Goal: Transaction & Acquisition: Book appointment/travel/reservation

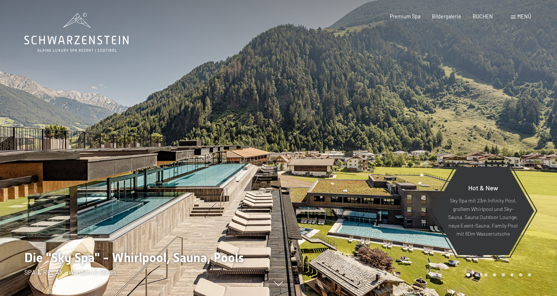
click at [521, 16] on span "Menü" at bounding box center [525, 16] width 14 height 6
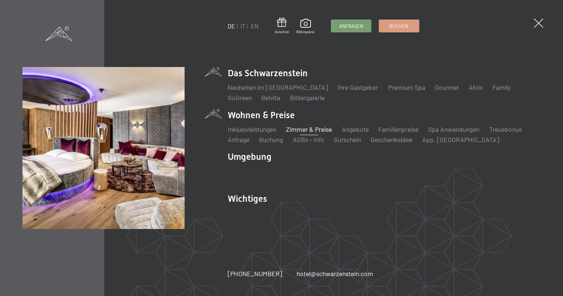
click at [315, 128] on link "Zimmer & Preise" at bounding box center [309, 129] width 46 height 8
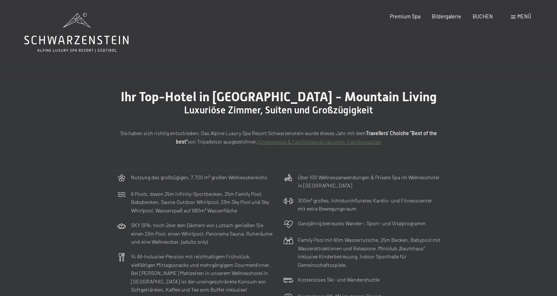
click at [98, 41] on icon at bounding box center [76, 32] width 104 height 39
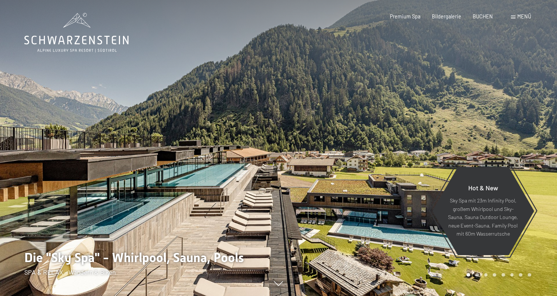
click at [132, 133] on div at bounding box center [139, 148] width 279 height 296
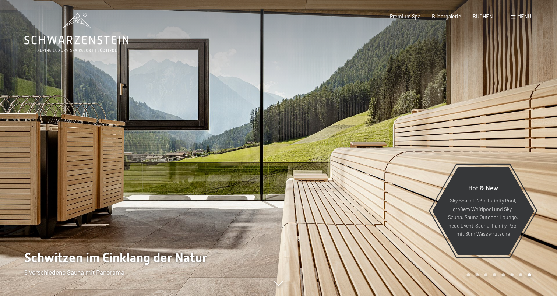
click at [113, 151] on div at bounding box center [139, 148] width 279 height 296
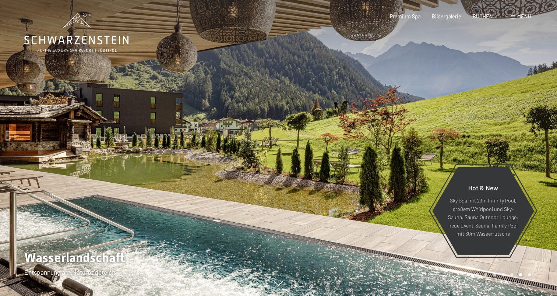
click at [102, 152] on div at bounding box center [139, 148] width 279 height 296
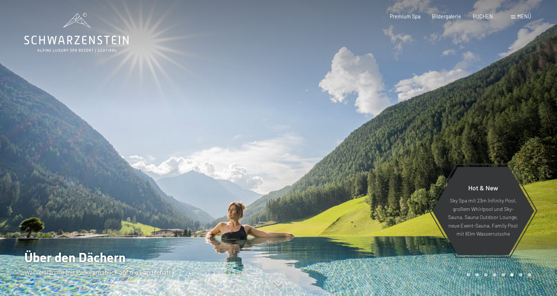
click at [100, 151] on div at bounding box center [139, 148] width 279 height 296
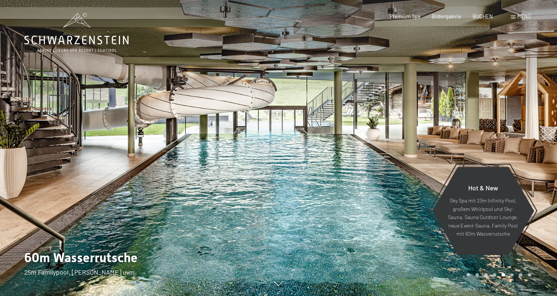
click at [100, 152] on div at bounding box center [139, 148] width 279 height 296
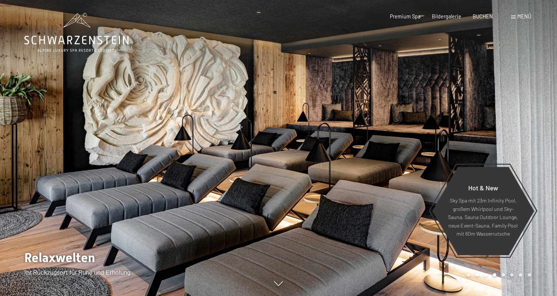
click at [100, 152] on div at bounding box center [139, 148] width 279 height 296
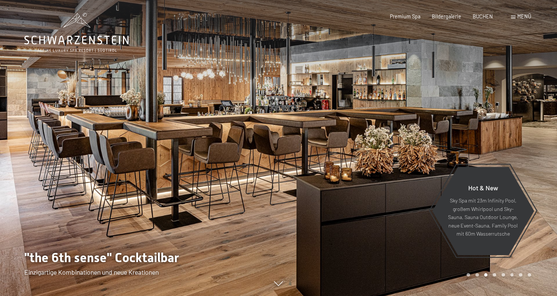
click at [120, 151] on div at bounding box center [139, 148] width 279 height 296
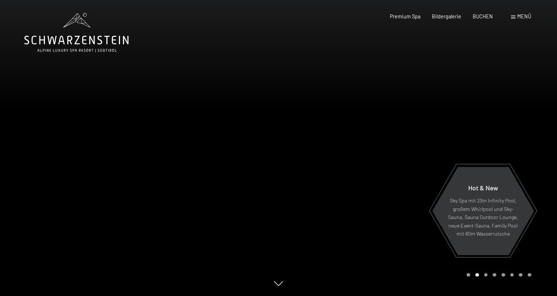
click at [120, 152] on div at bounding box center [139, 148] width 279 height 296
